Goal: Task Accomplishment & Management: Use online tool/utility

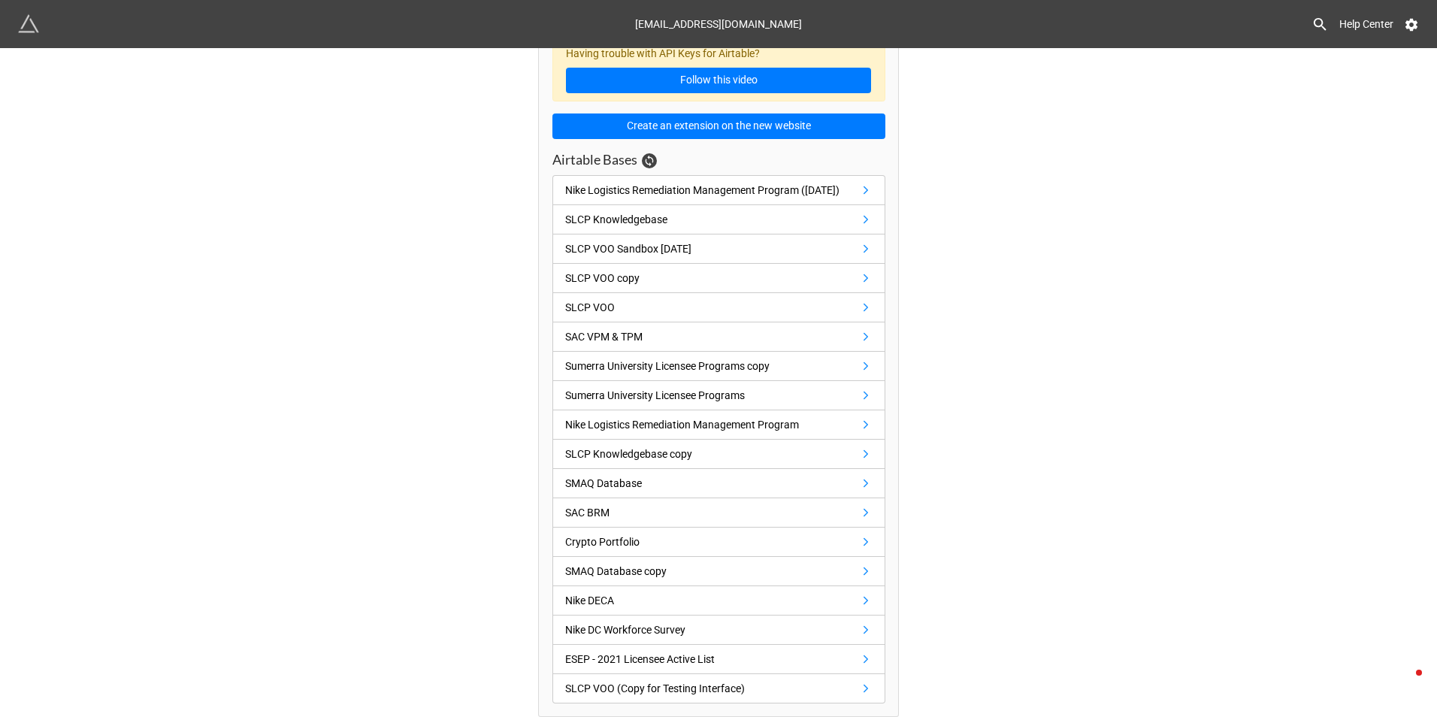
scroll to position [42, 0]
click at [697, 337] on link "SAC VPM & TPM" at bounding box center [718, 336] width 333 height 29
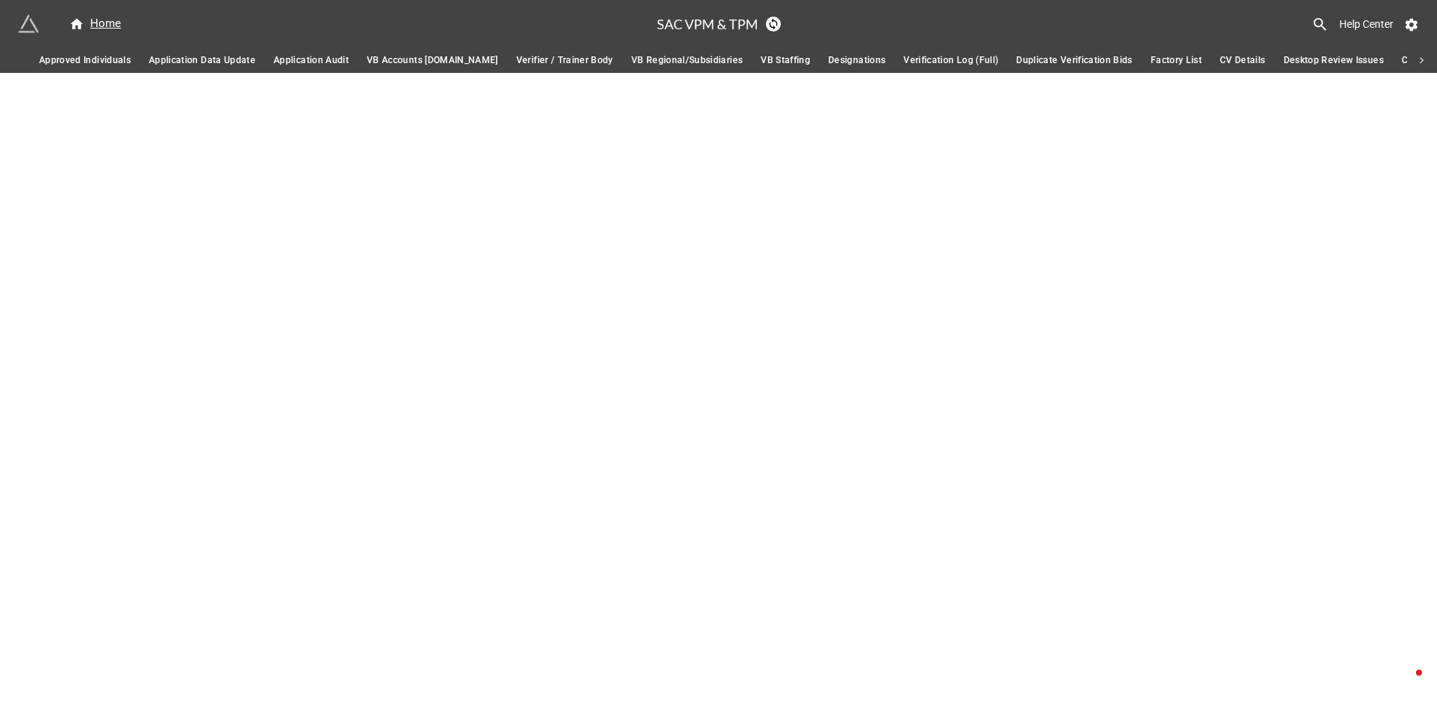
scroll to position [0, 5222]
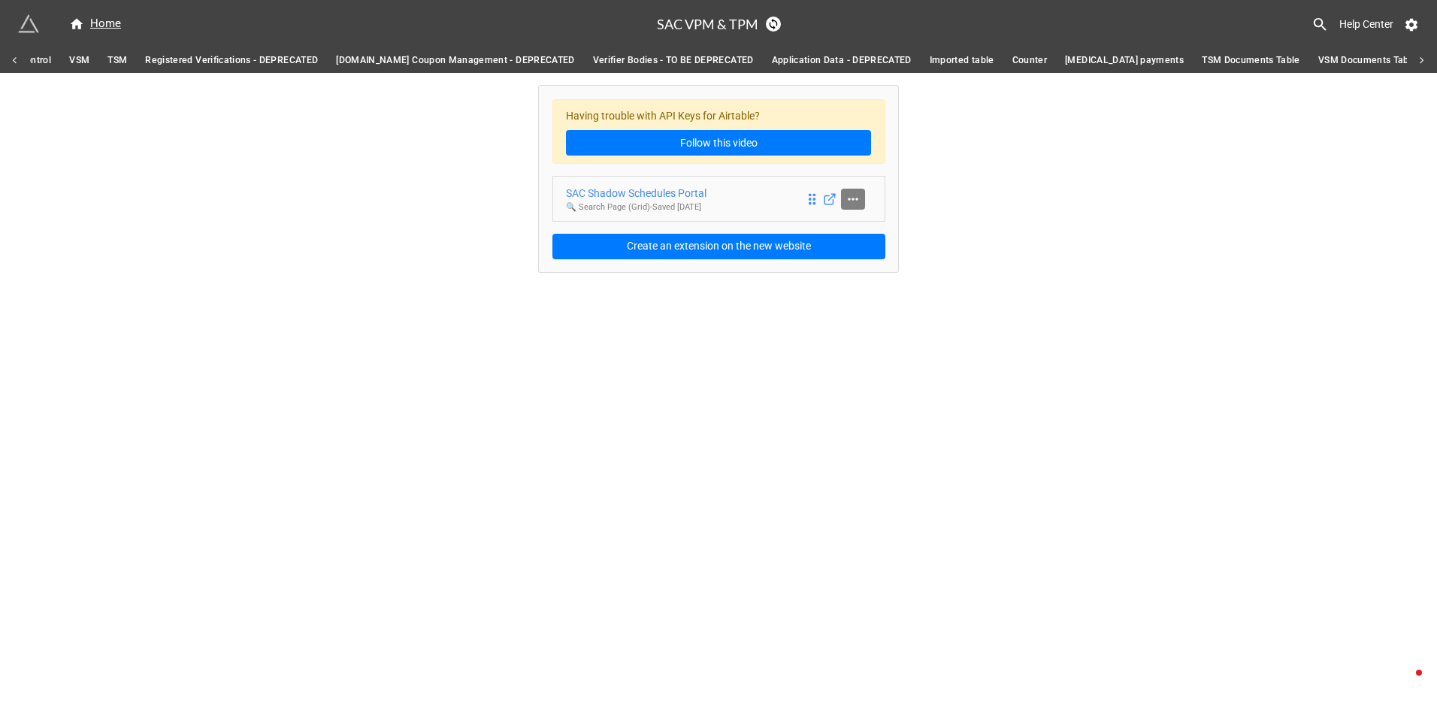
click at [857, 198] on icon at bounding box center [853, 199] width 15 height 15
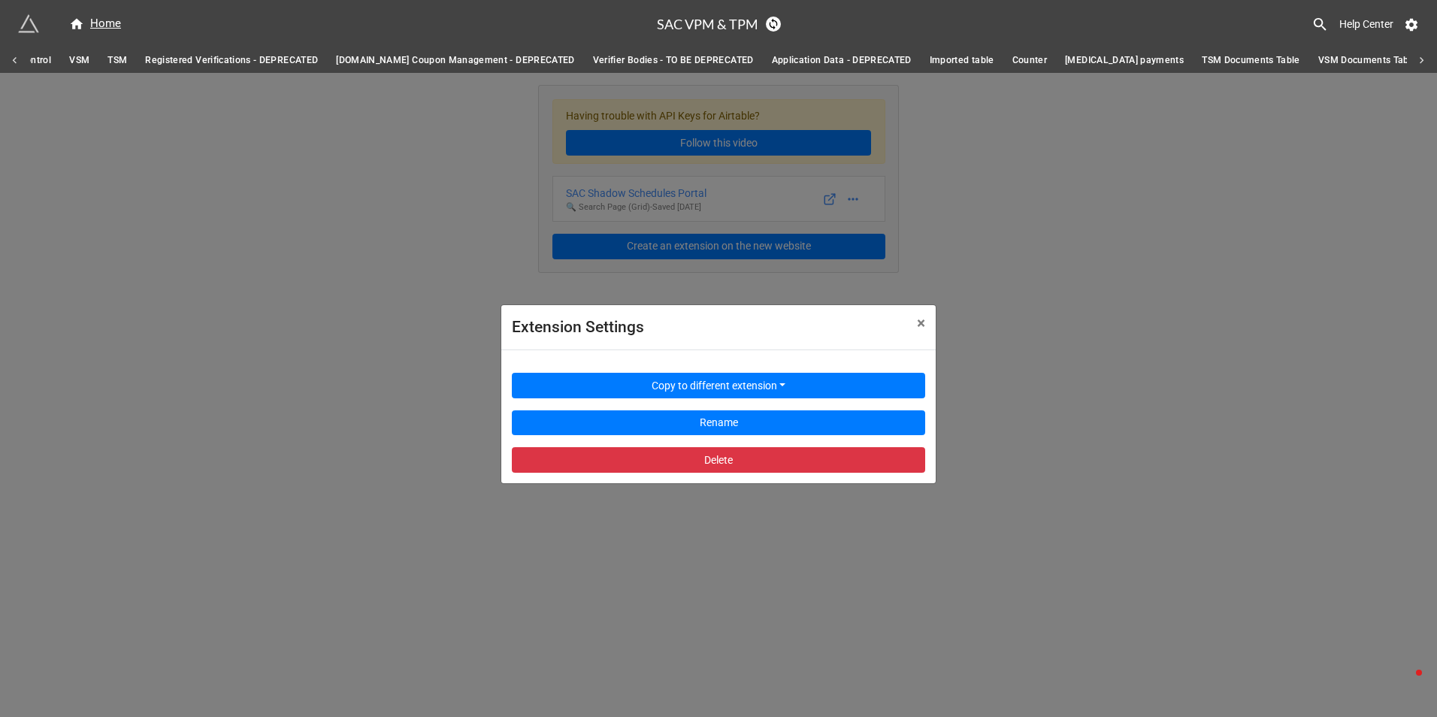
click at [658, 191] on div "Extension Settings × Close Copy to different extension Rename Delete" at bounding box center [718, 431] width 1437 height 717
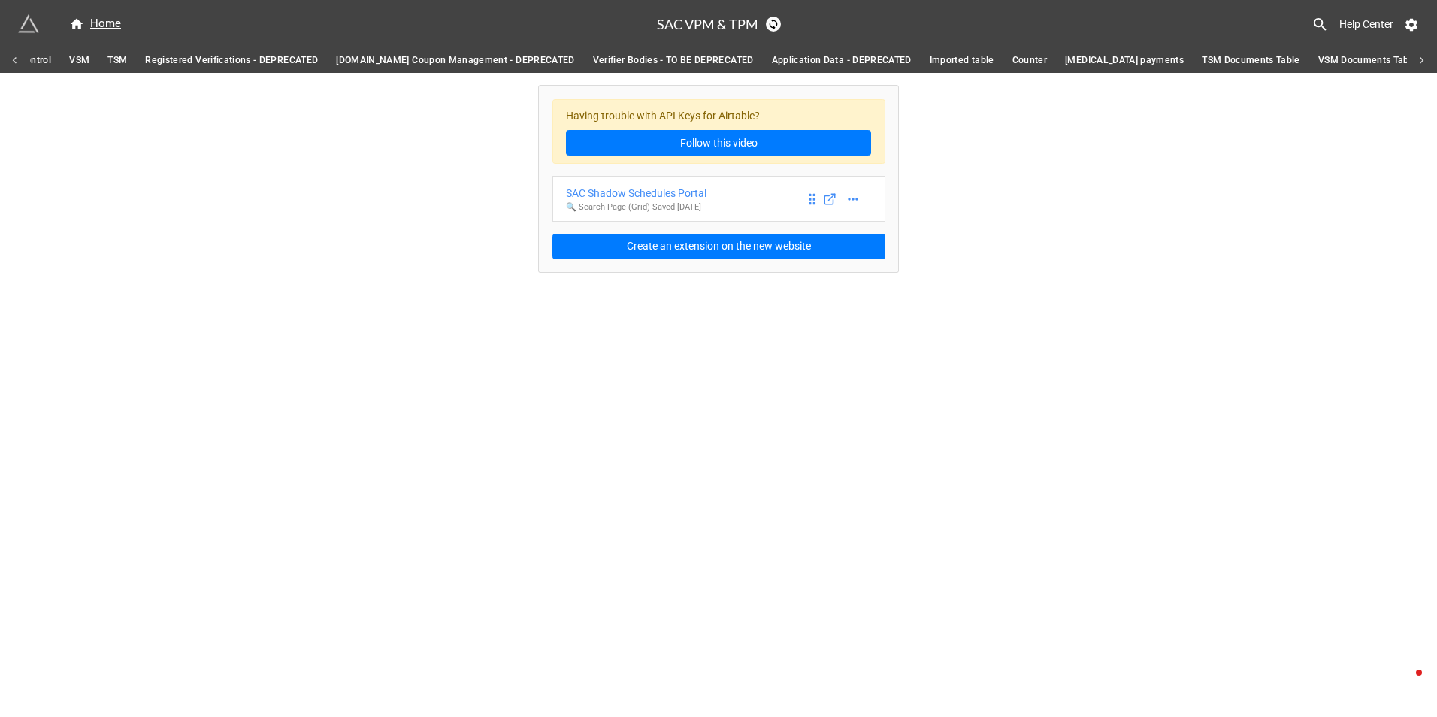
click at [658, 191] on div "SAC Shadow Schedules Portal" at bounding box center [636, 193] width 141 height 17
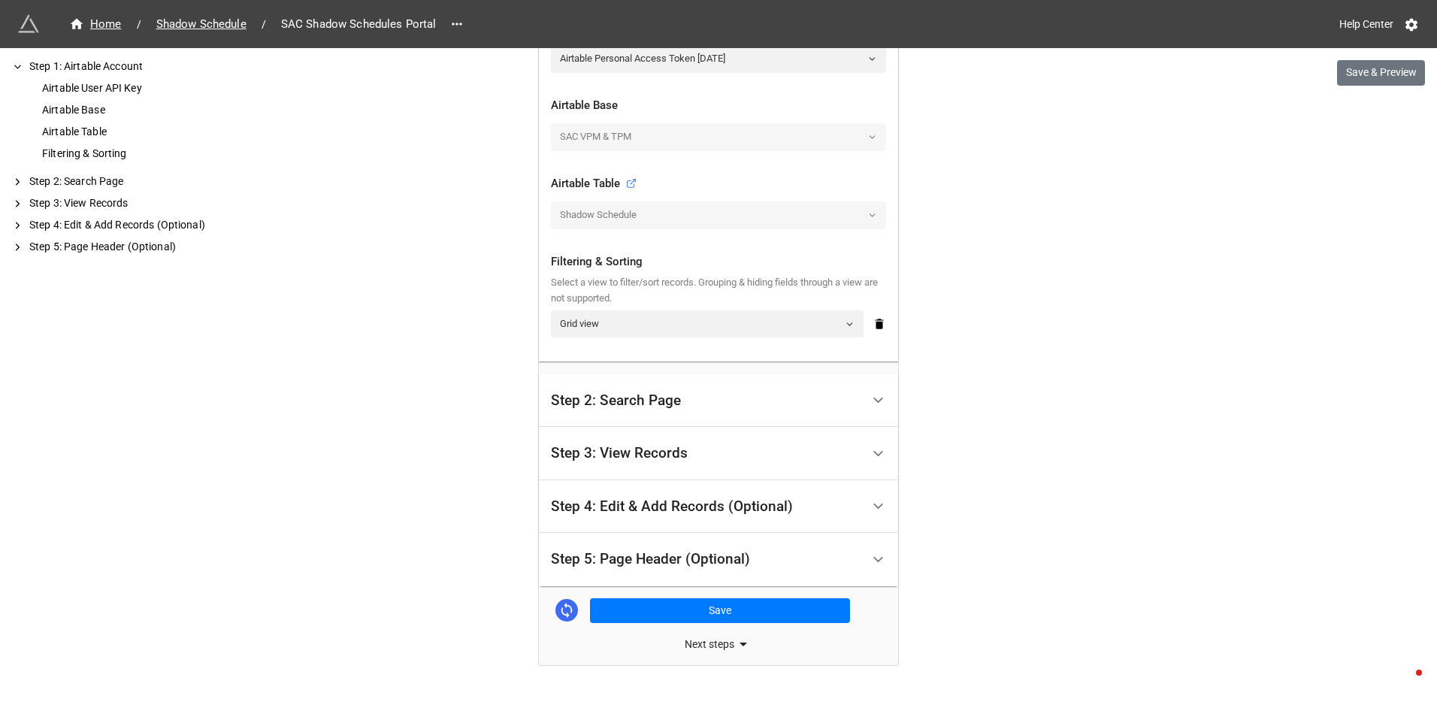
scroll to position [424, 0]
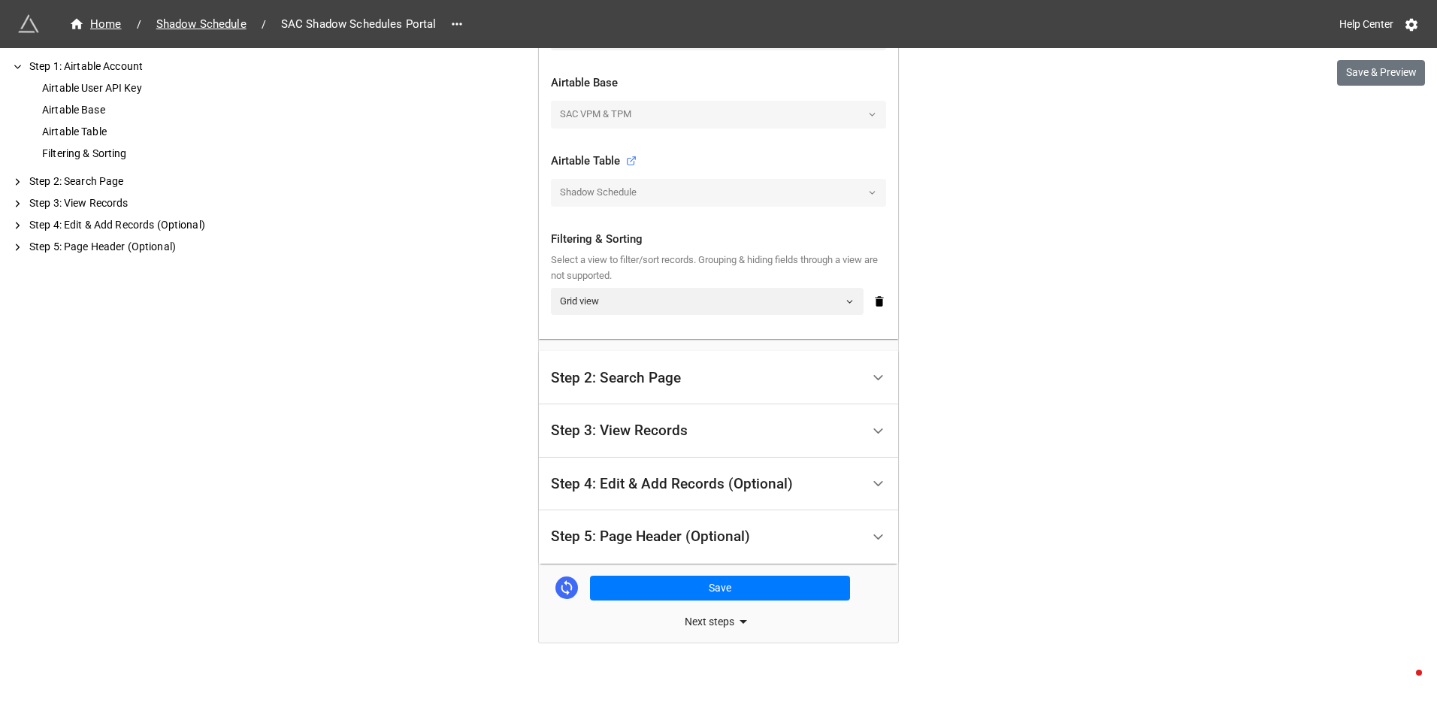
click at [652, 382] on div "Step 2: Search Page" at bounding box center [616, 378] width 130 height 15
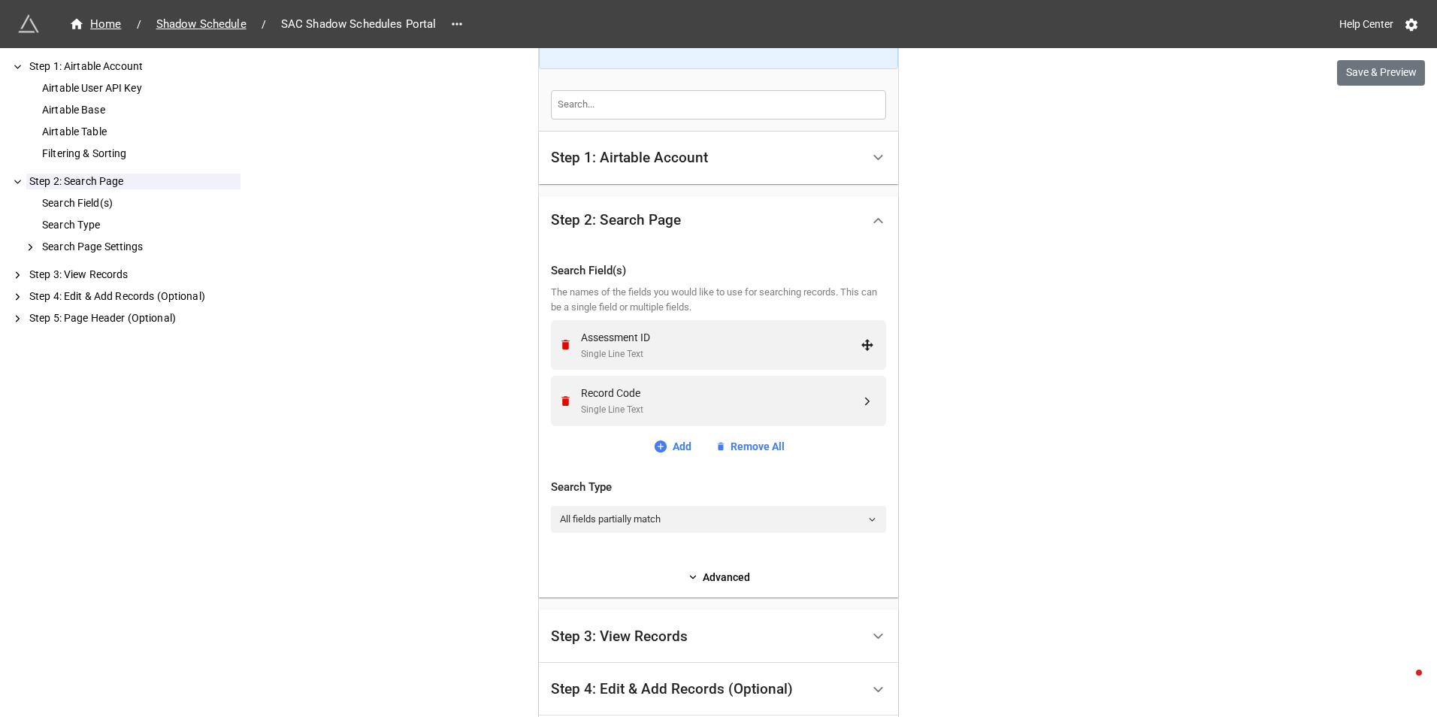
scroll to position [288, 0]
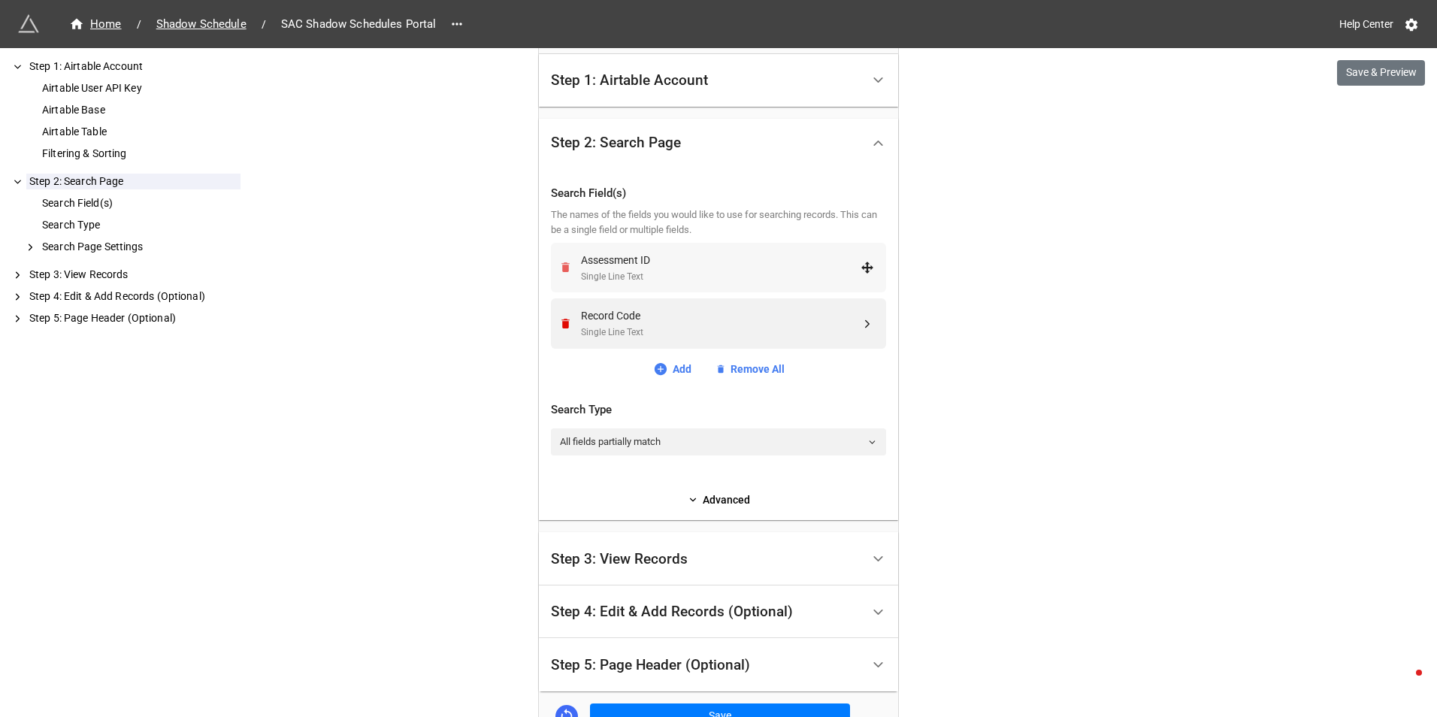
click at [561, 265] on icon "Remove" at bounding box center [565, 267] width 13 height 13
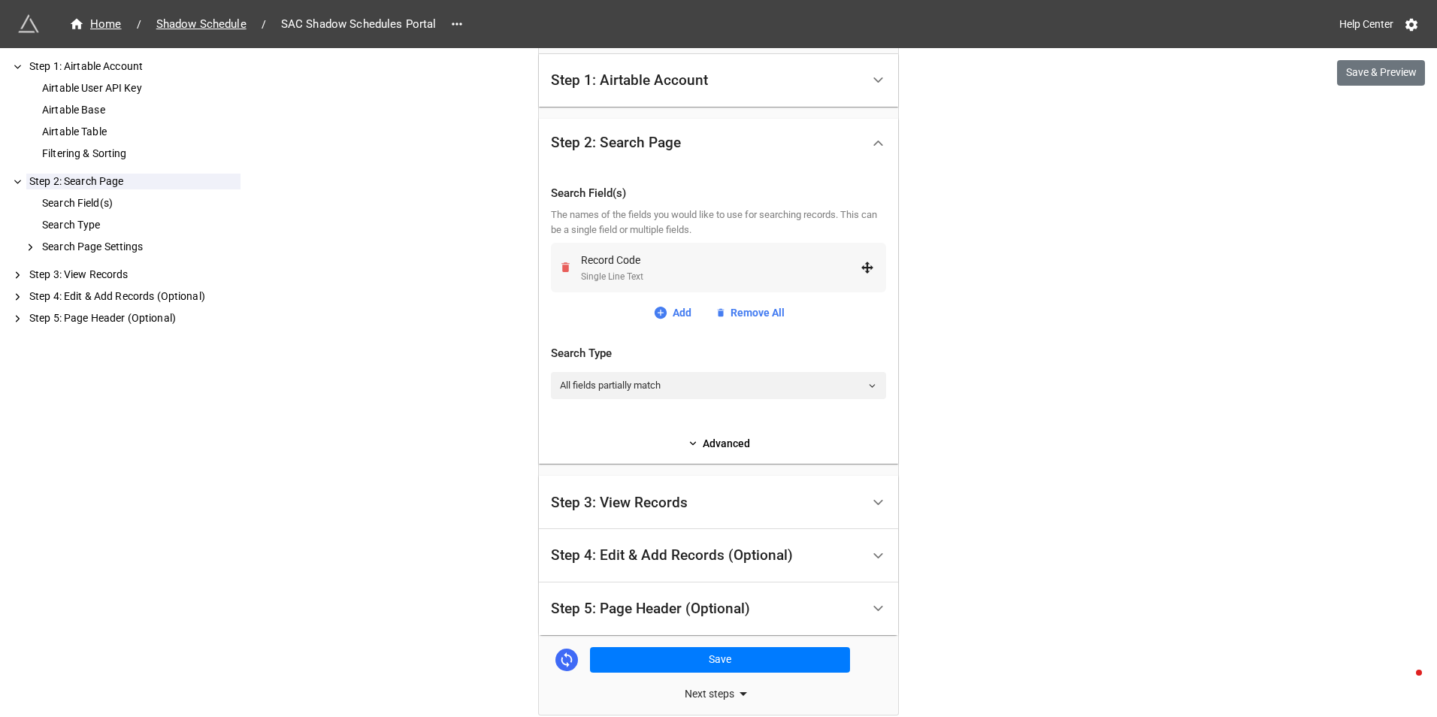
click at [561, 264] on icon "Remove" at bounding box center [565, 268] width 8 height 10
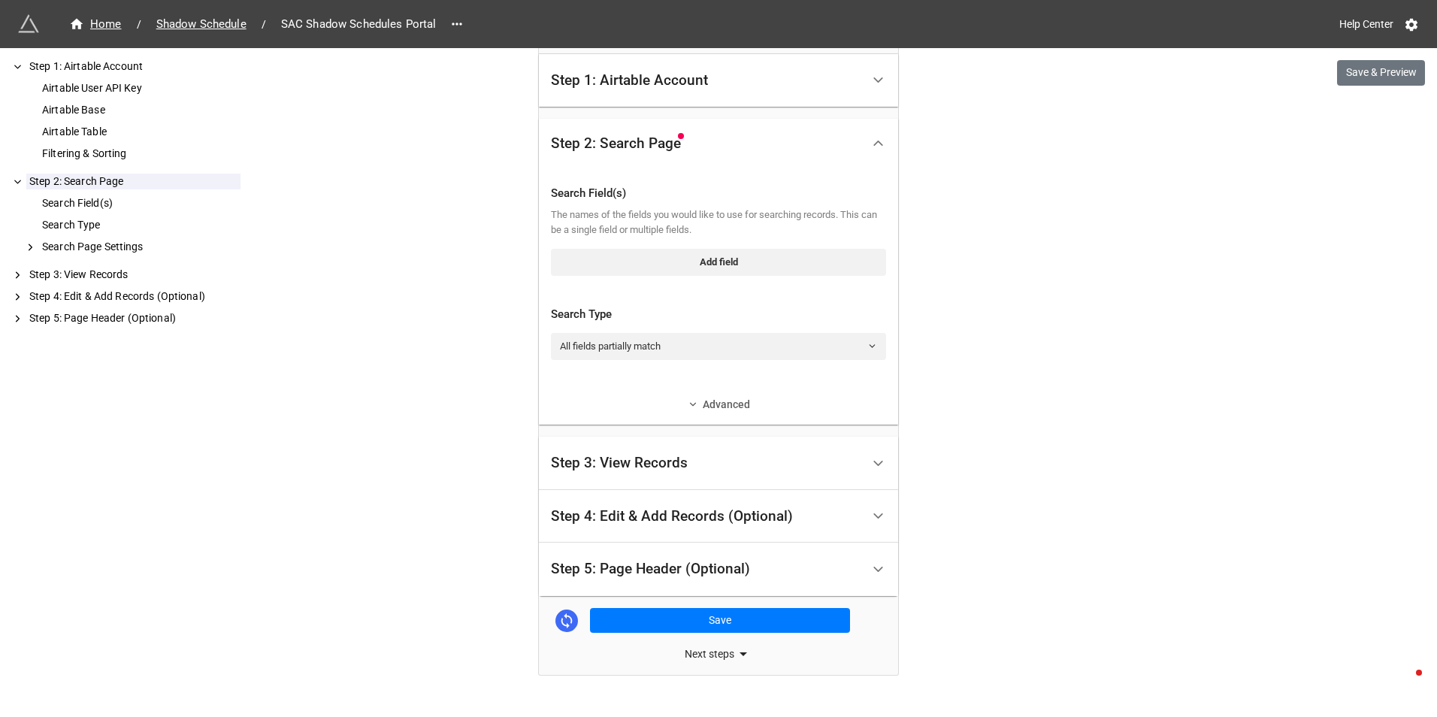
click at [713, 405] on link "Advanced" at bounding box center [718, 404] width 335 height 17
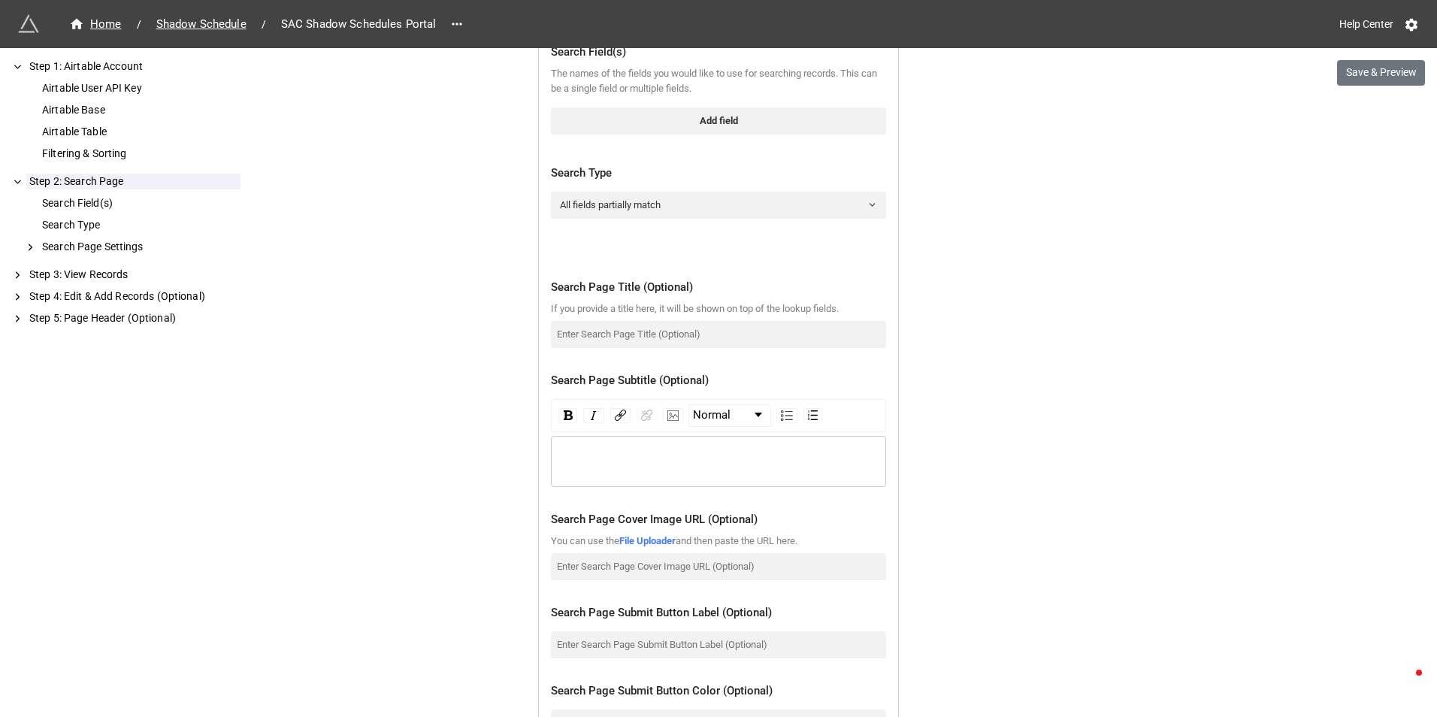
scroll to position [438, 0]
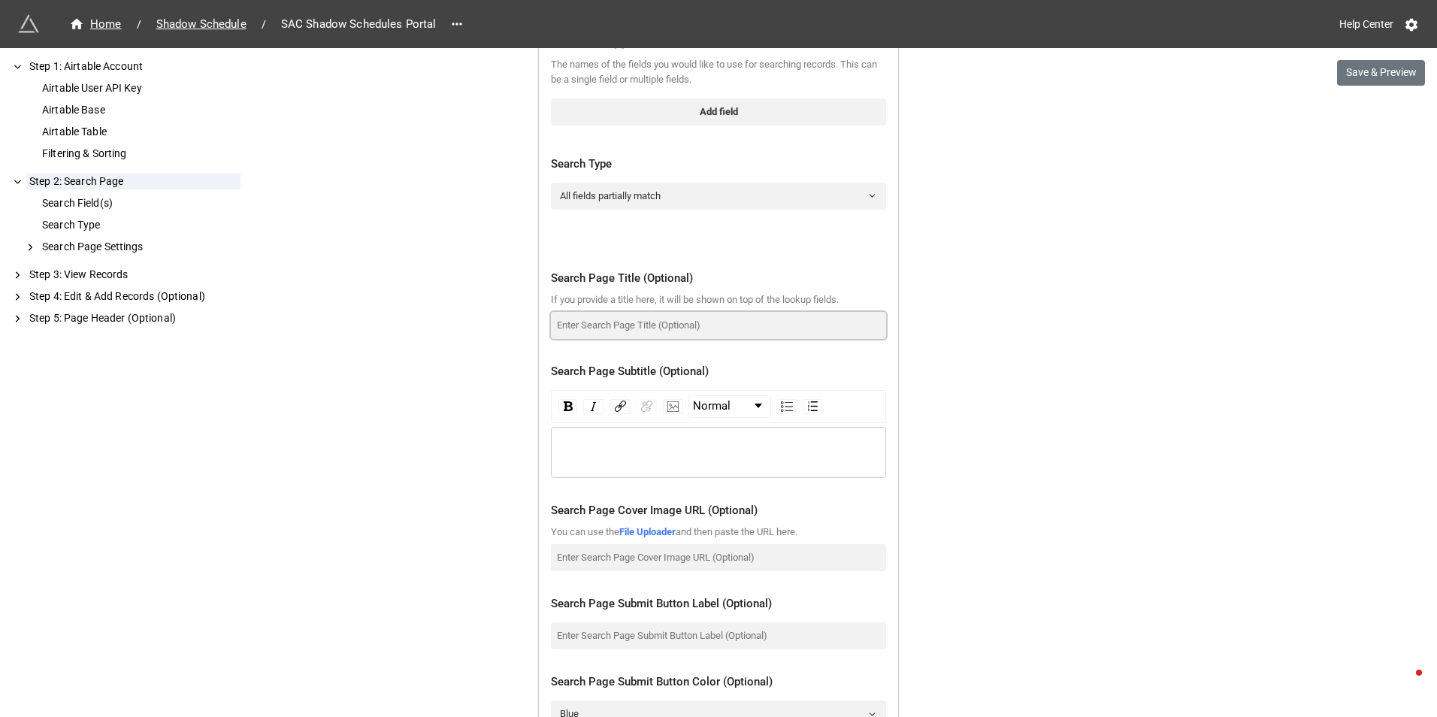
click at [584, 325] on input at bounding box center [718, 325] width 335 height 27
type input "This page is no longer in use. Please visit your VB Dashboard to register your …"
click at [1377, 68] on button "Save & Preview" at bounding box center [1381, 73] width 88 height 26
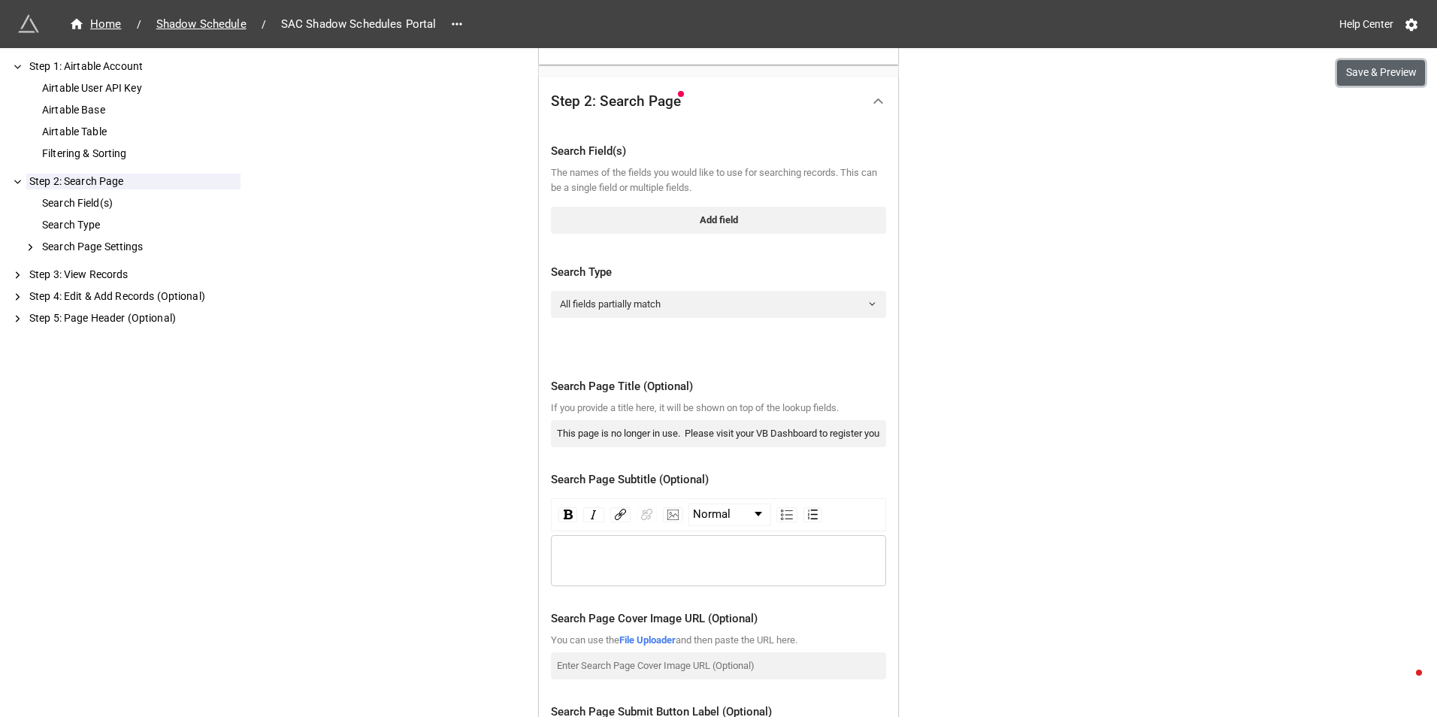
scroll to position [288, 0]
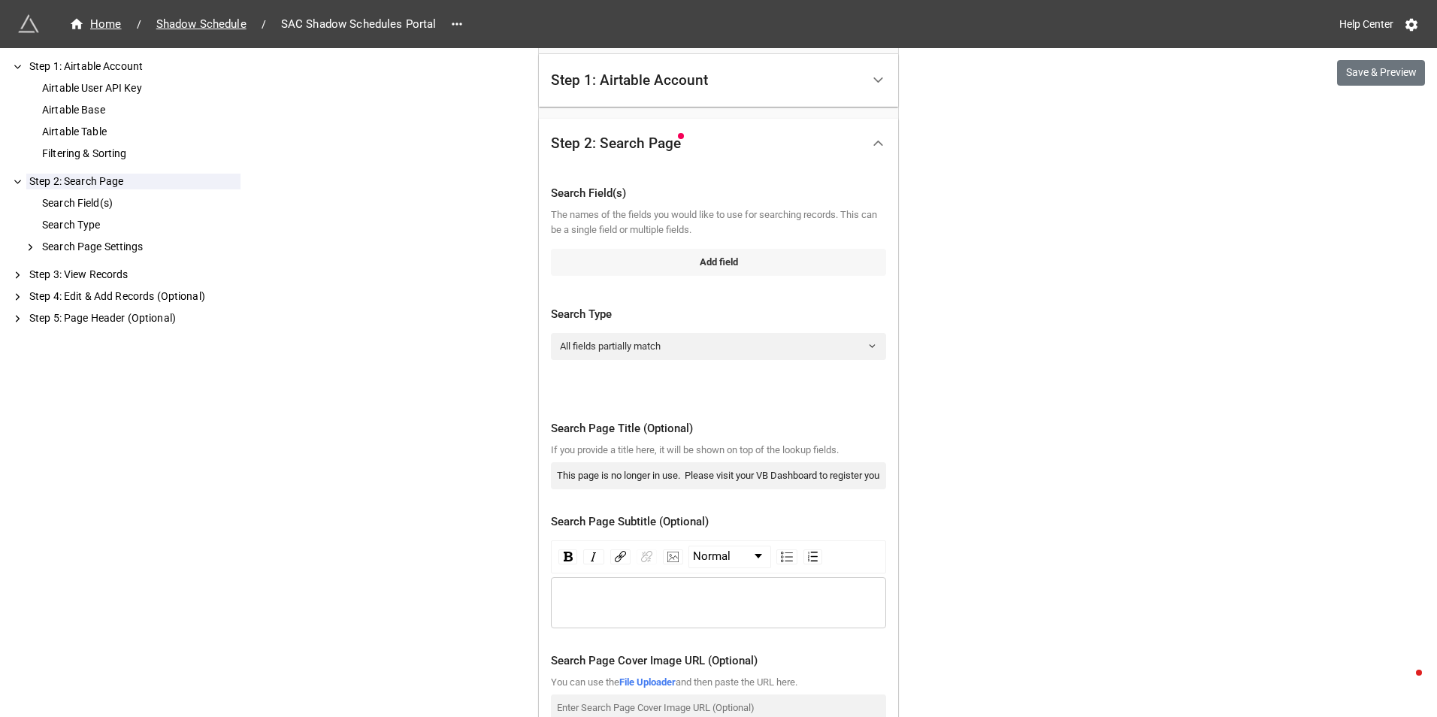
click at [699, 257] on link "Add field" at bounding box center [718, 262] width 335 height 27
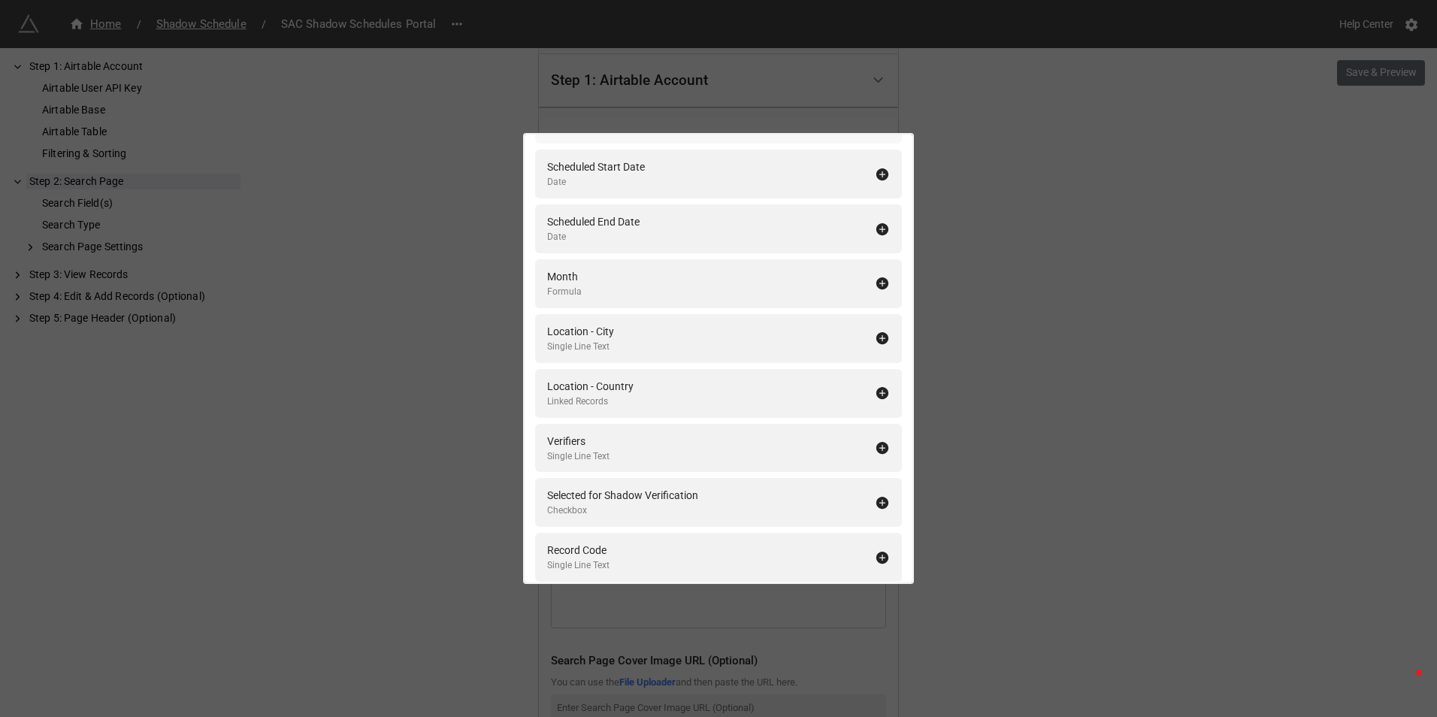
scroll to position [358, 0]
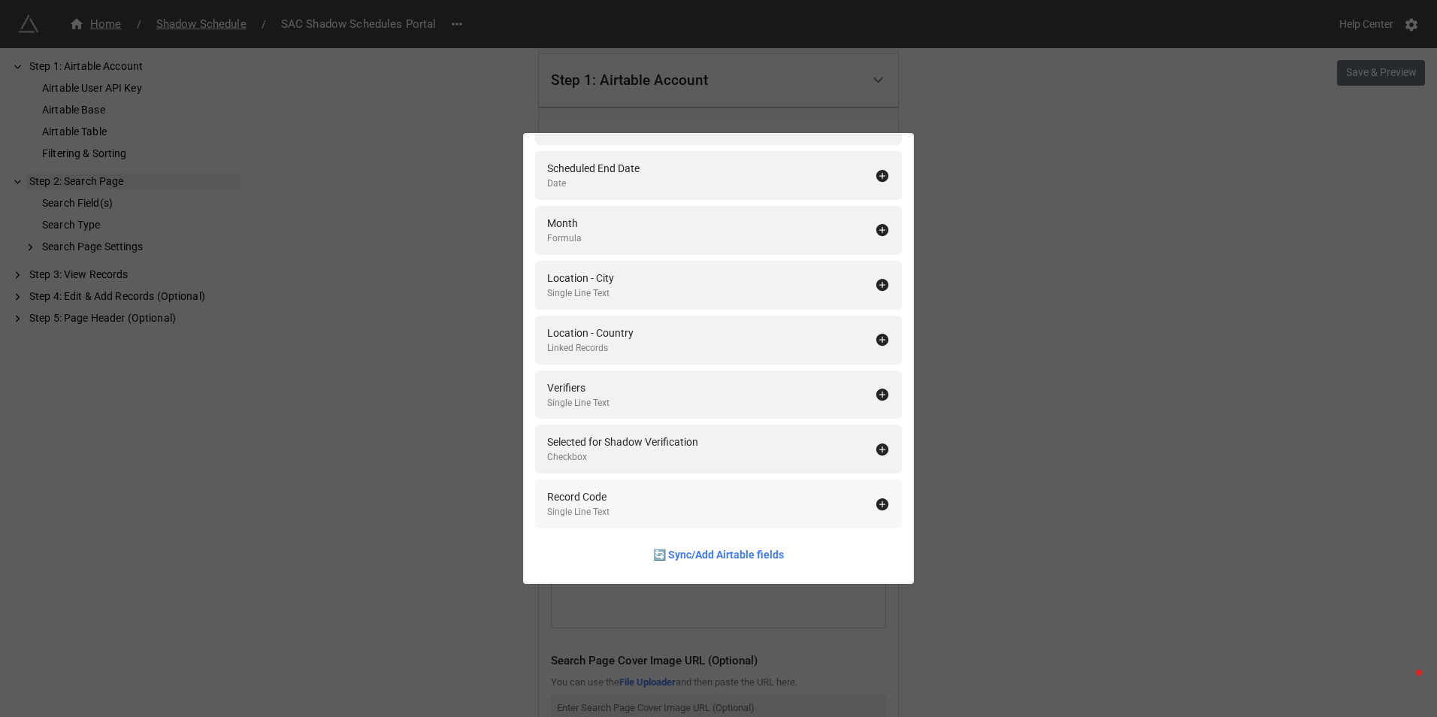
click at [725, 502] on div "Record Code Single Line Text" at bounding box center [711, 504] width 328 height 31
click at [1012, 166] on div "Search Field(s) Add All Record ID Formula Assessment ID Single Line Text VB Lin…" at bounding box center [718, 358] width 1437 height 717
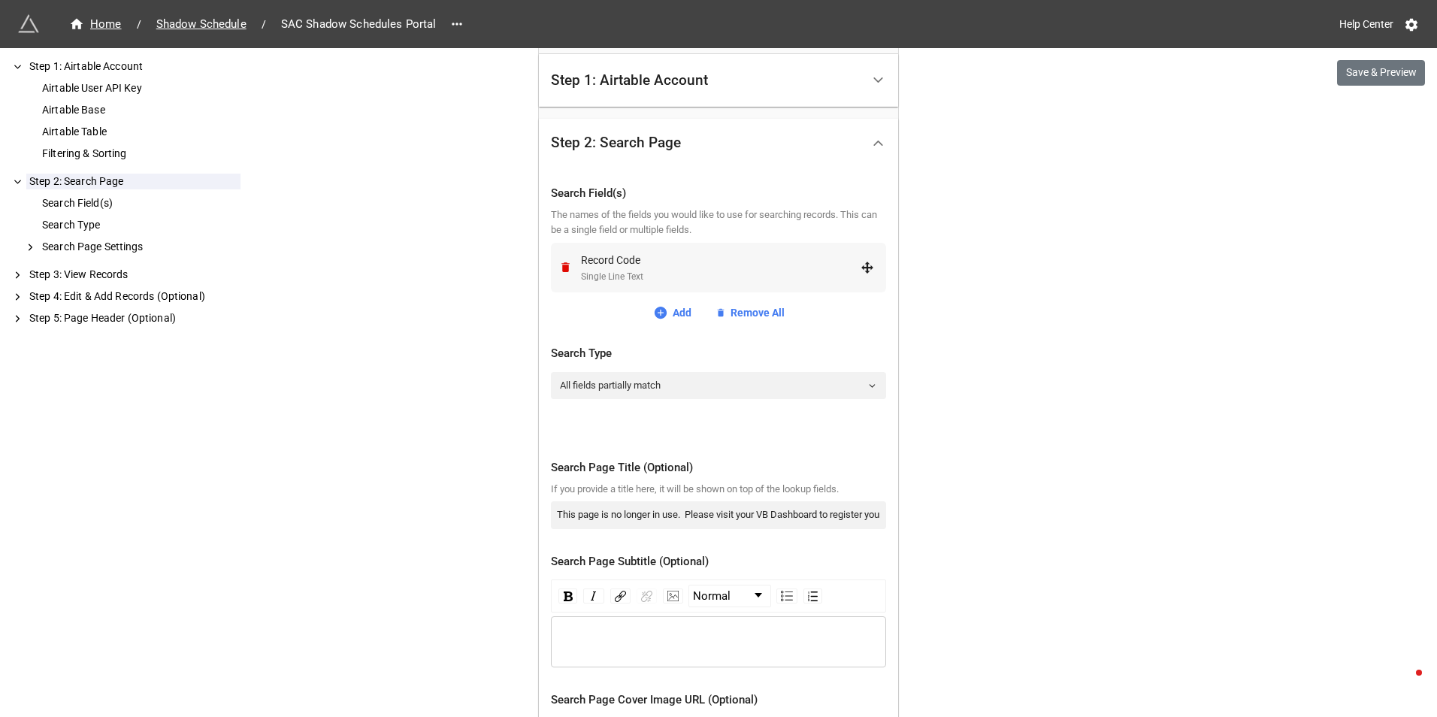
click at [627, 256] on div "Record Code" at bounding box center [721, 260] width 280 height 17
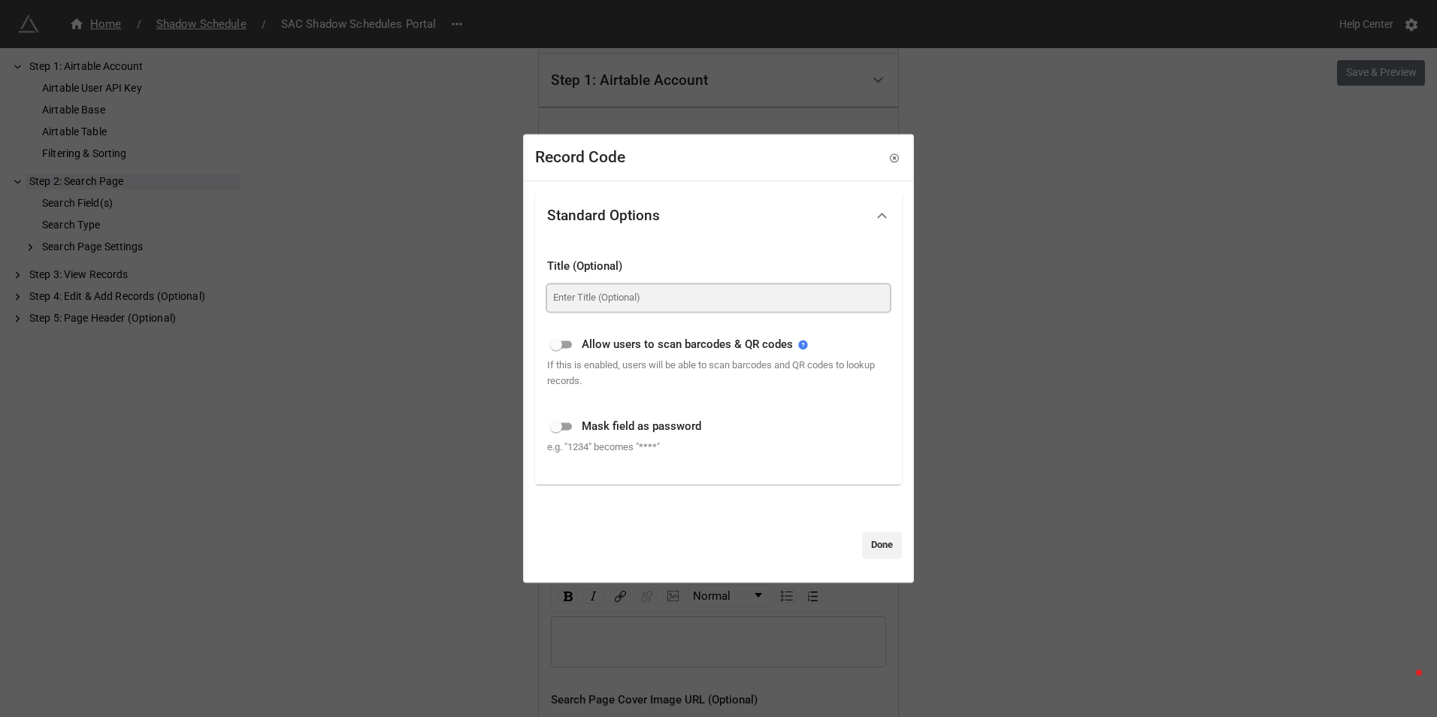
click at [582, 304] on input at bounding box center [718, 297] width 343 height 27
type input "DO NOT USE"
click at [873, 542] on link "Done" at bounding box center [882, 544] width 40 height 27
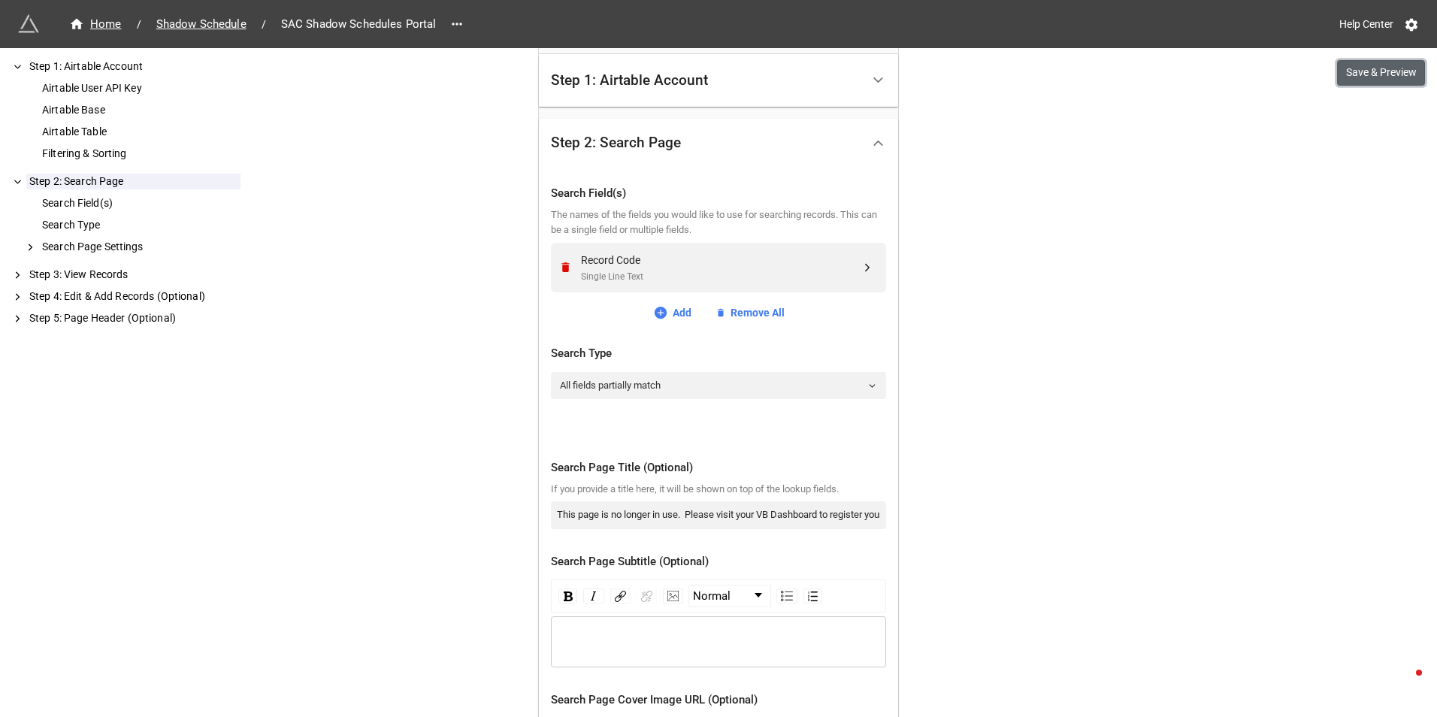
click at [1386, 74] on button "Save & Preview" at bounding box center [1381, 73] width 88 height 26
click at [637, 263] on div "Record Code" at bounding box center [721, 260] width 280 height 17
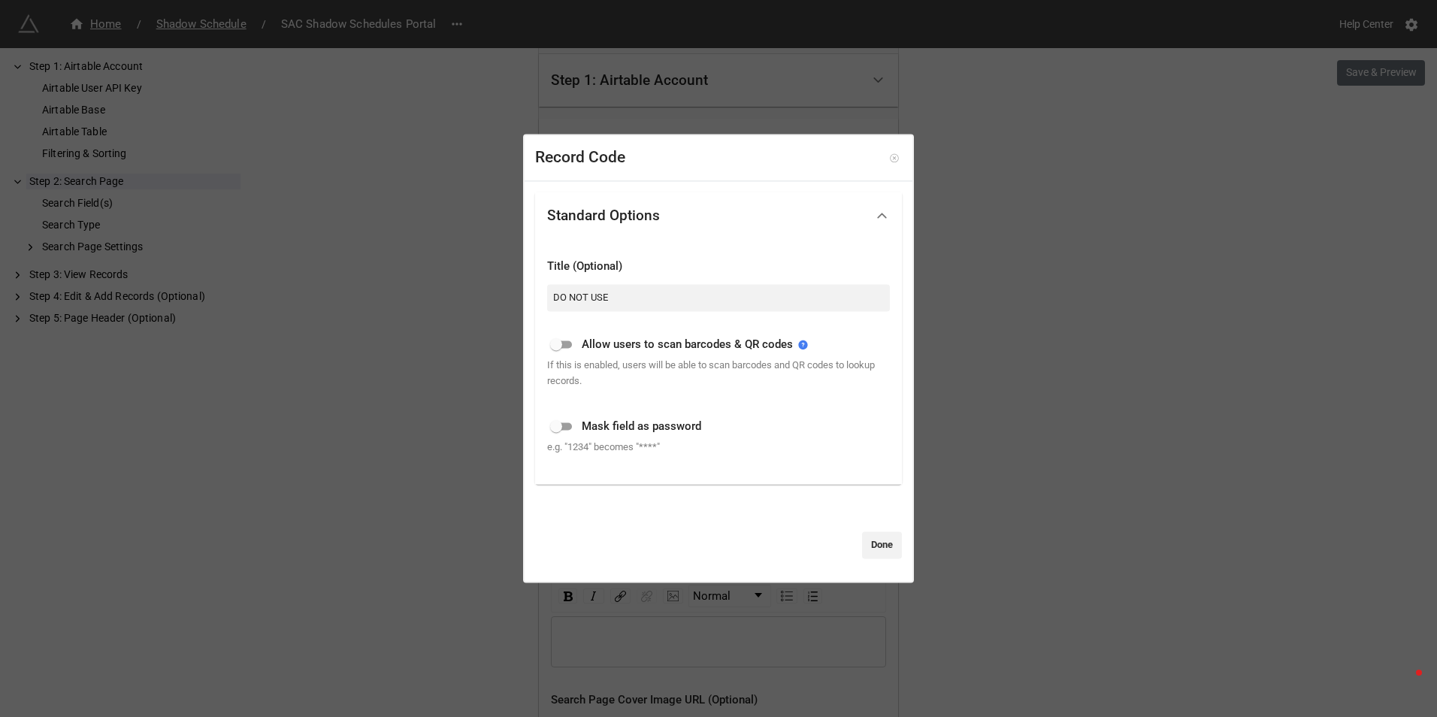
click at [889, 155] on icon at bounding box center [894, 158] width 11 height 11
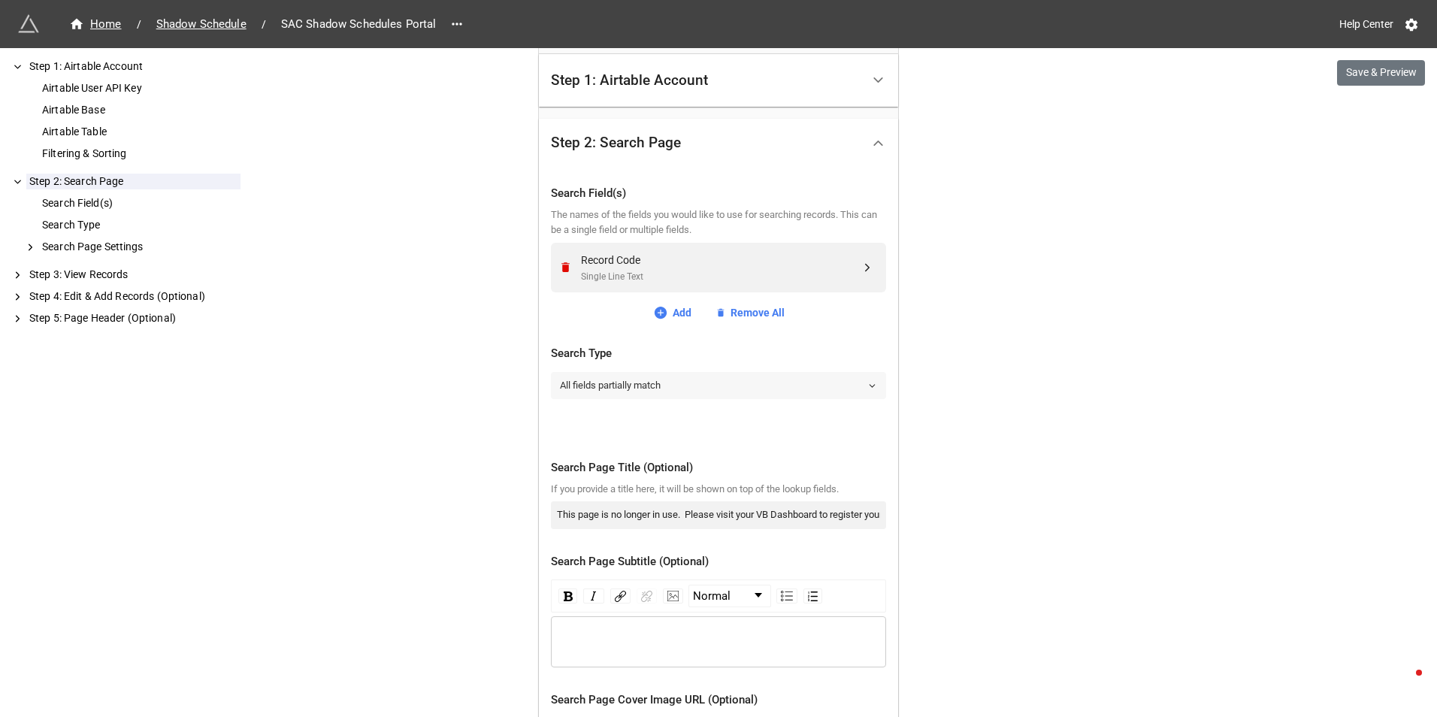
click at [760, 383] on link "All fields partially match" at bounding box center [718, 385] width 335 height 27
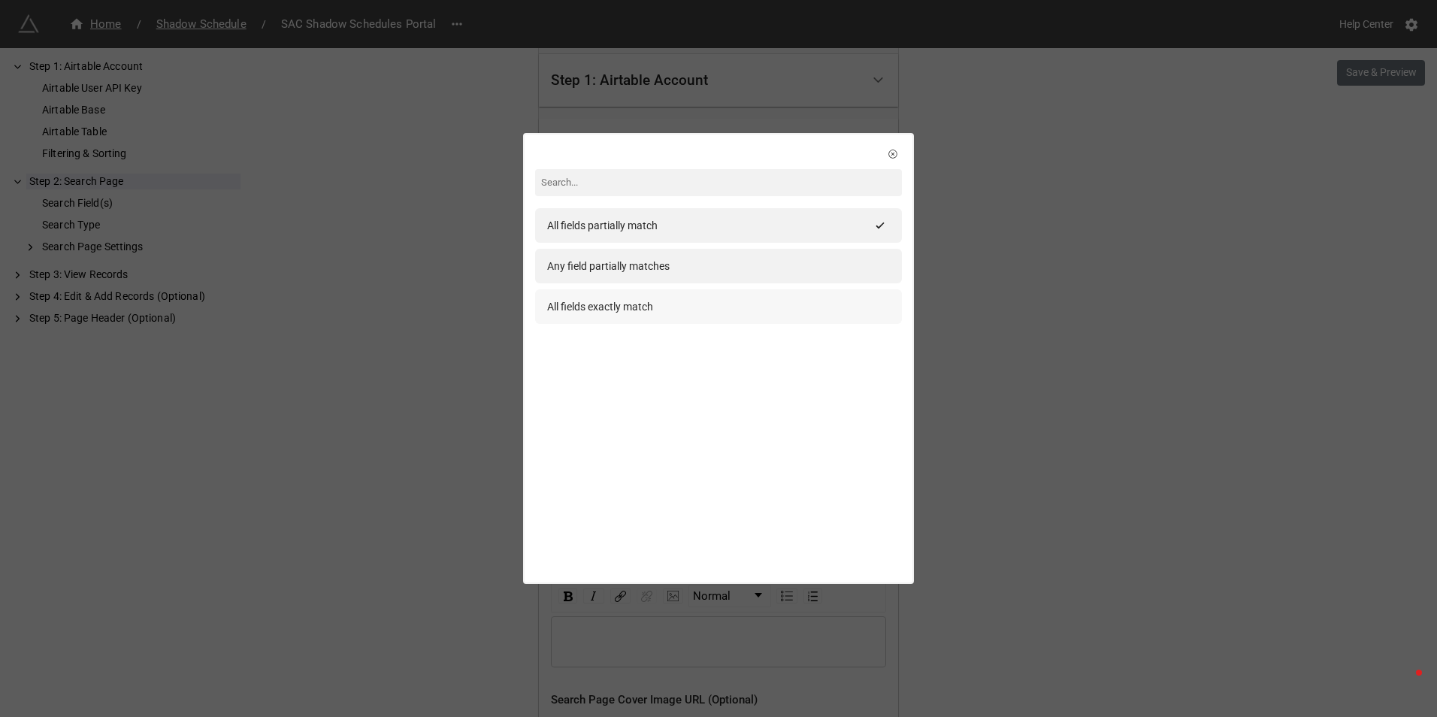
click at [612, 304] on div "All fields exactly match" at bounding box center [600, 306] width 106 height 17
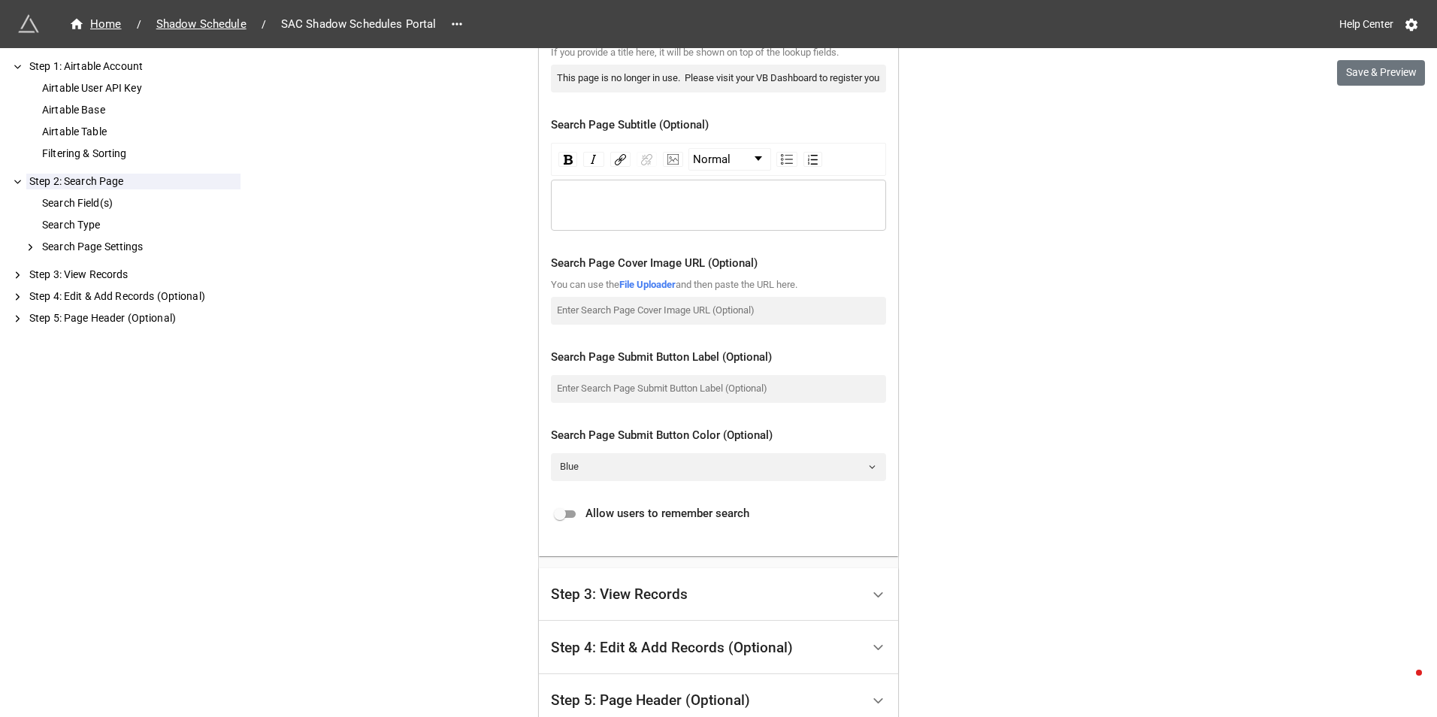
scroll to position [739, 0]
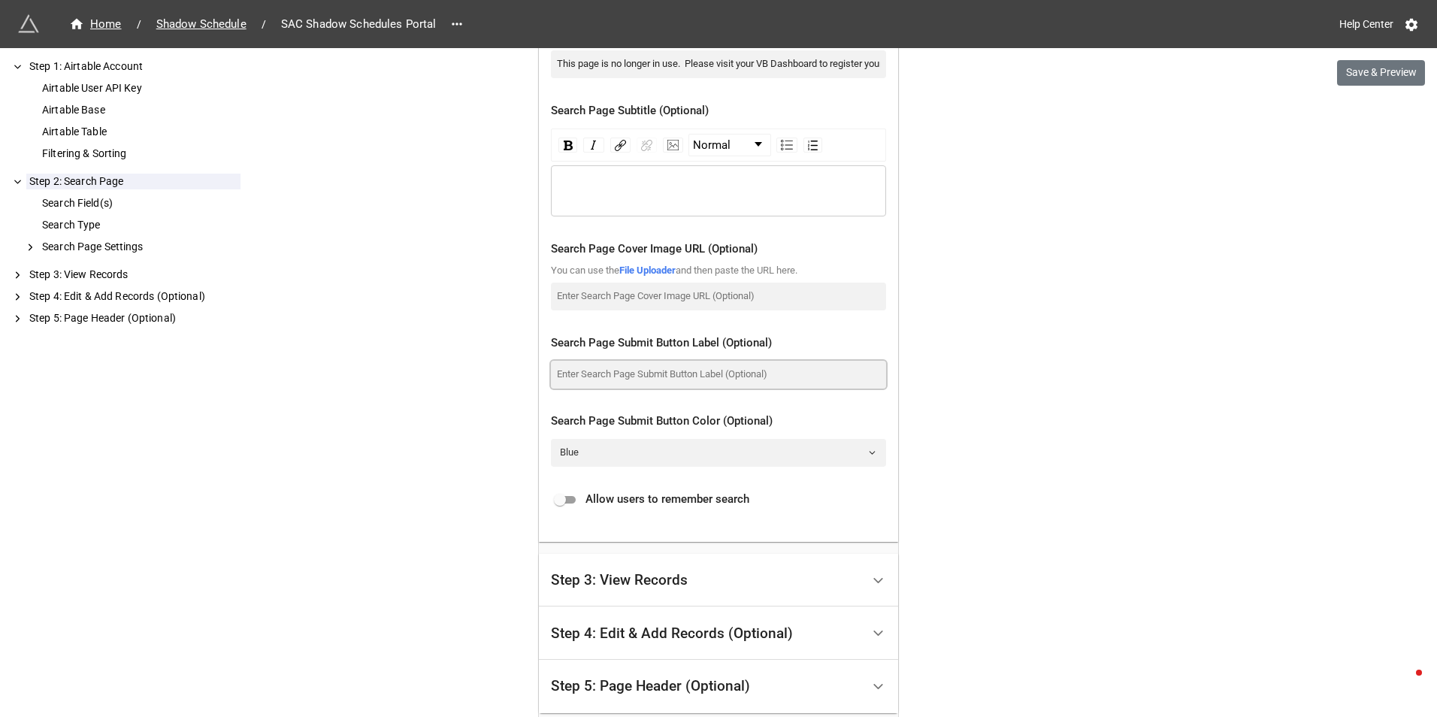
click at [595, 369] on input at bounding box center [718, 374] width 335 height 27
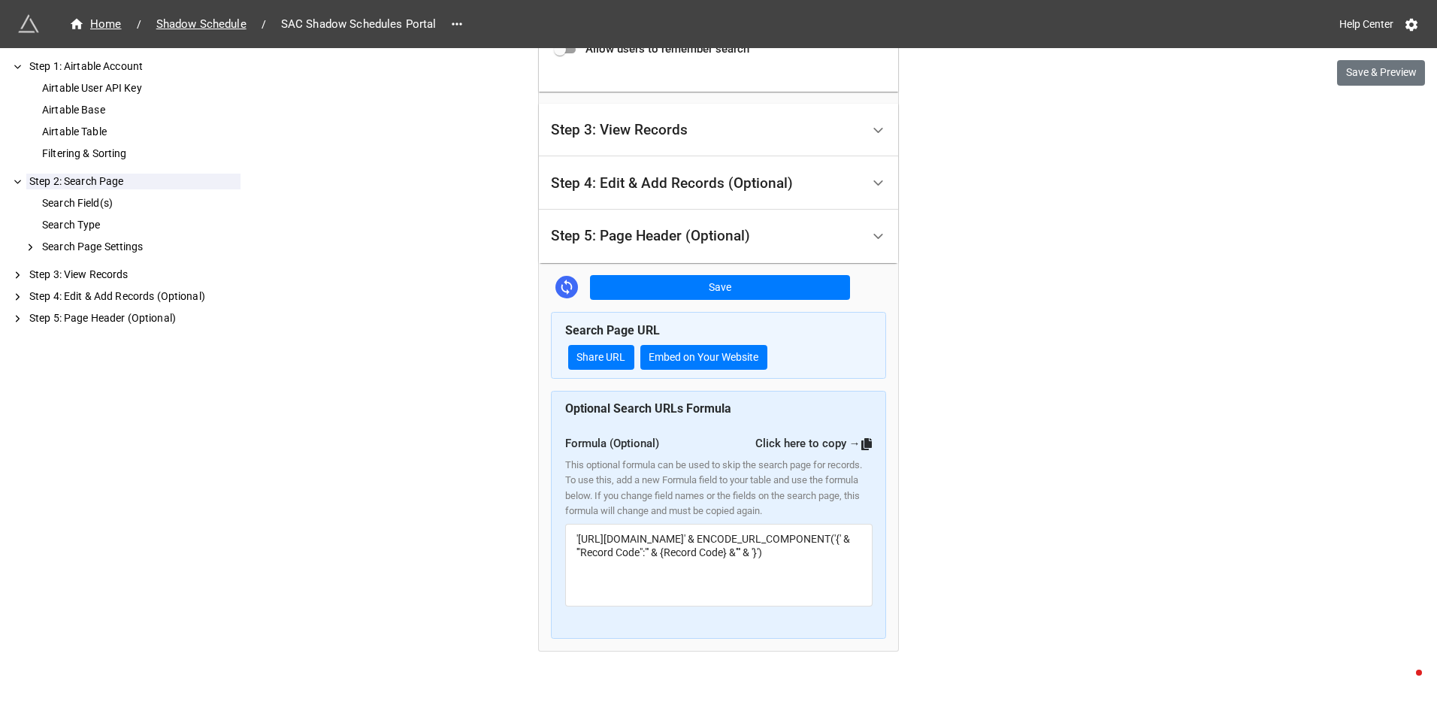
scroll to position [1190, 0]
type input "--"
click at [716, 286] on button "Save" at bounding box center [720, 287] width 260 height 26
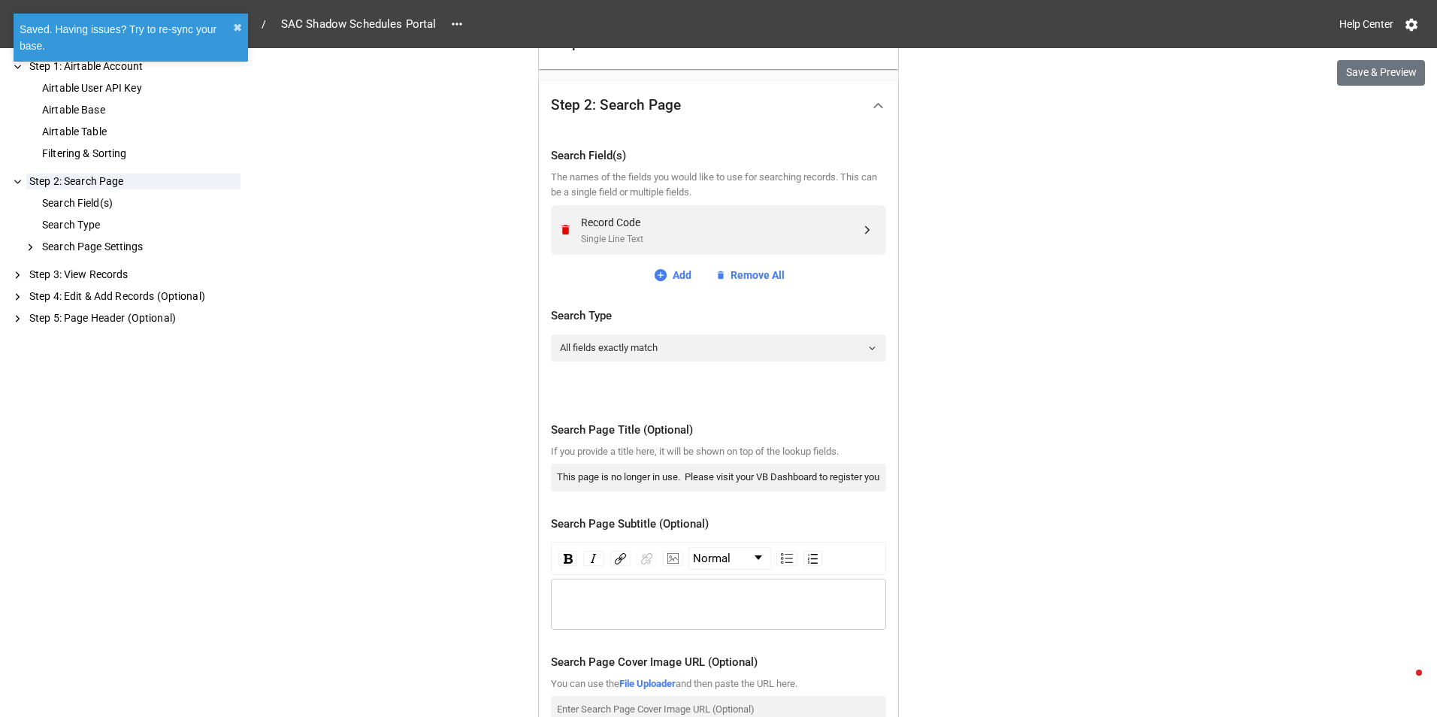
scroll to position [0, 0]
